Goal: Task Accomplishment & Management: Manage account settings

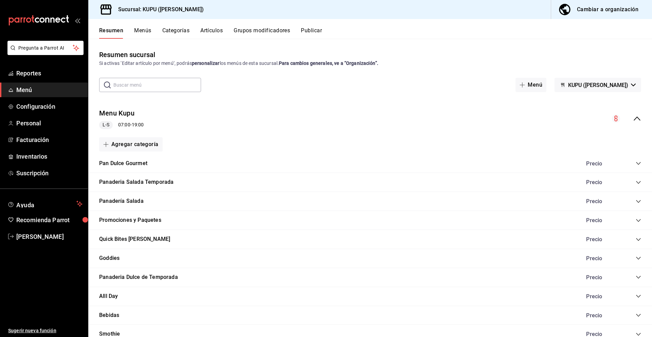
scroll to position [95, 0]
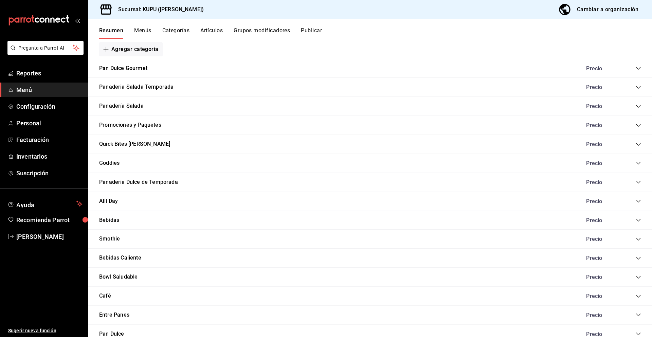
click at [638, 221] on icon "collapse-category-row" at bounding box center [638, 219] width 5 height 5
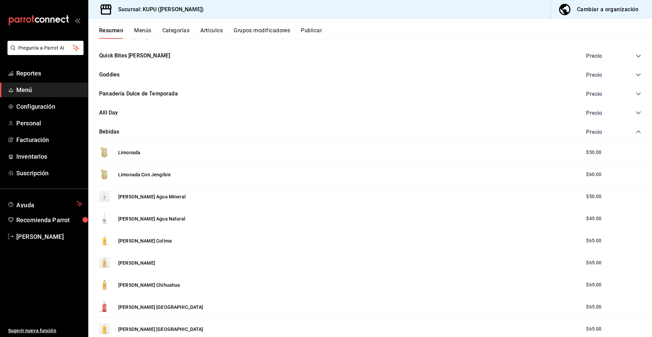
scroll to position [177, 0]
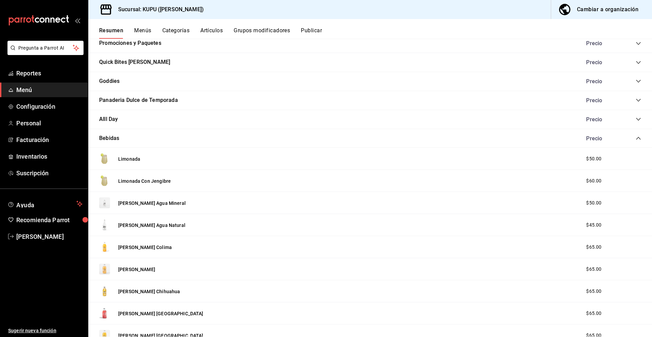
click at [635, 140] on div "Precio" at bounding box center [611, 138] width 62 height 6
click at [638, 139] on icon "collapse-category-row" at bounding box center [638, 138] width 5 height 5
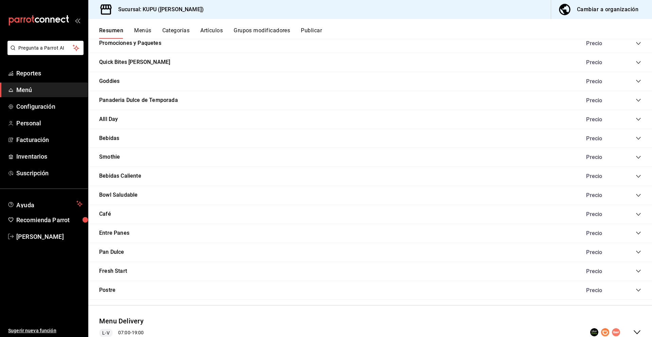
click at [638, 176] on icon "collapse-category-row" at bounding box center [638, 176] width 5 height 5
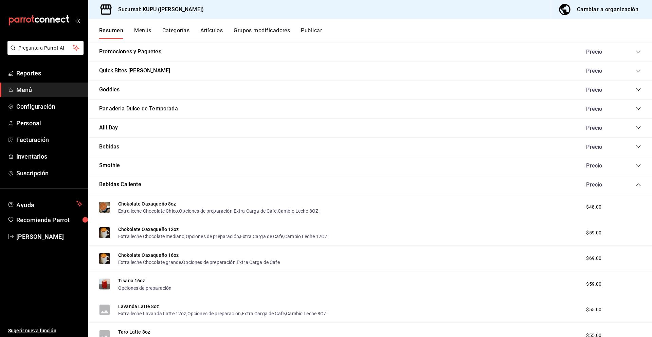
scroll to position [108, 0]
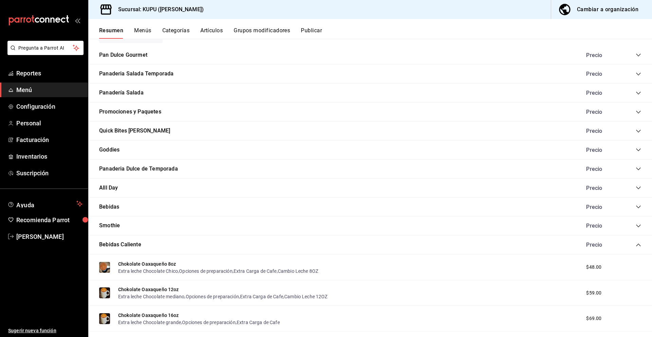
click at [637, 243] on icon "collapse-category-row" at bounding box center [638, 244] width 5 height 5
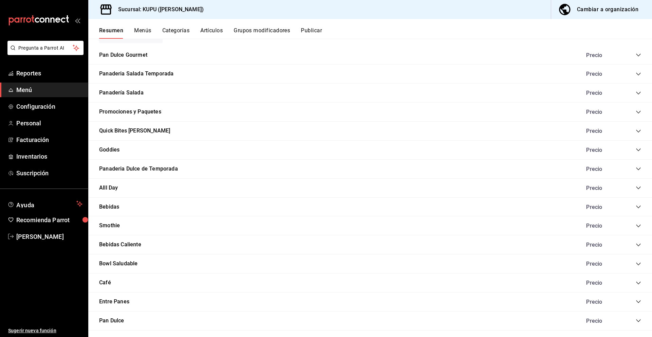
click at [638, 264] on icon "collapse-category-row" at bounding box center [638, 263] width 5 height 5
click at [638, 245] on icon "collapse-category-row" at bounding box center [638, 244] width 5 height 5
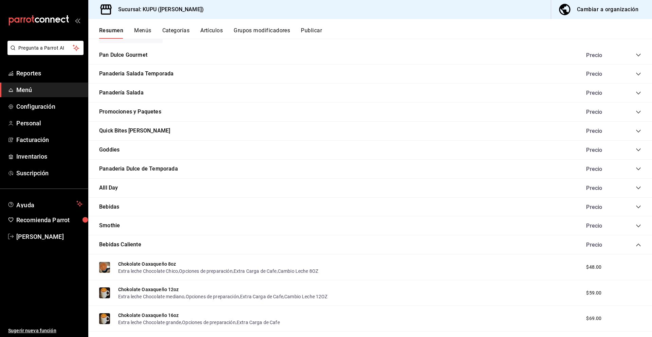
click at [638, 245] on icon "collapse-category-row" at bounding box center [638, 244] width 5 height 5
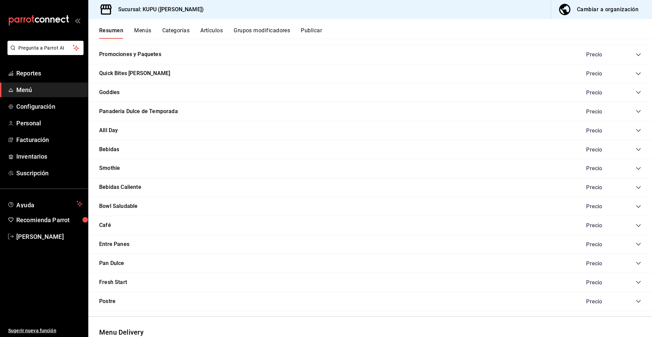
scroll to position [165, 0]
click at [636, 187] on icon "collapse-category-row" at bounding box center [638, 187] width 5 height 5
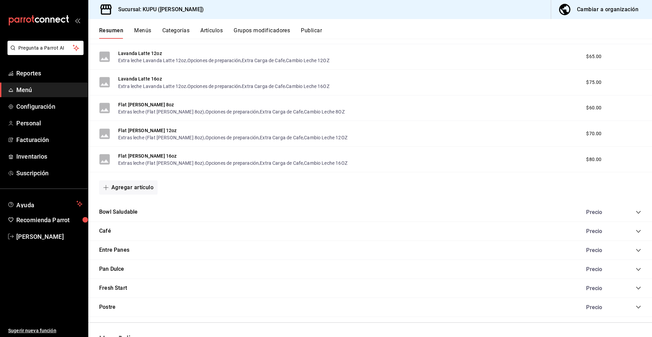
scroll to position [850, 0]
